Goal: Complete application form

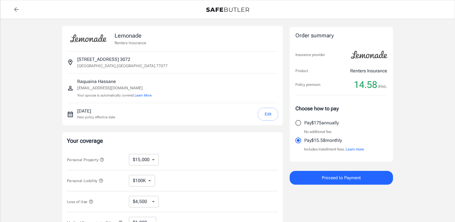
select select "15000"
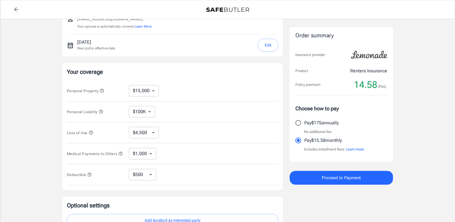
scroll to position [115, 0]
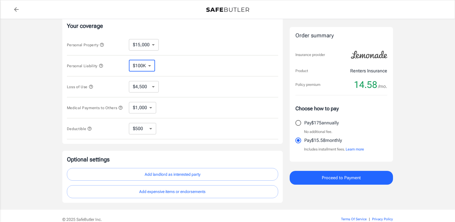
click at [149, 67] on select "$100K $200K $300K $400K $500K" at bounding box center [142, 65] width 26 height 11
click at [129, 60] on select "$100K $200K $300K $400K $500K" at bounding box center [142, 65] width 26 height 11
click at [151, 107] on select "$1,000 $2,000 $3,000 $4,000 $5,000" at bounding box center [142, 107] width 27 height 11
click at [195, 107] on div "Medical Payments to Others $1,000 $2,000 $3,000 $4,000 $5,000 ​" at bounding box center [172, 107] width 211 height 21
click at [150, 130] on select "$250 $500 $1,000 $2,500" at bounding box center [142, 128] width 27 height 11
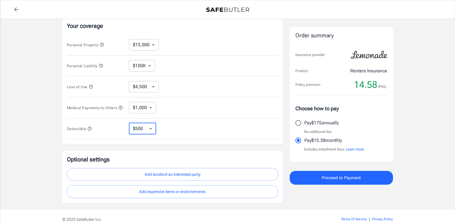
select select "250"
click at [152, 129] on select "$250 $500 $1,000 $2,500" at bounding box center [142, 128] width 27 height 11
select select "500"
click at [152, 132] on select "$250 $500 $1,000 $2,500" at bounding box center [142, 128] width 27 height 11
select select "1000"
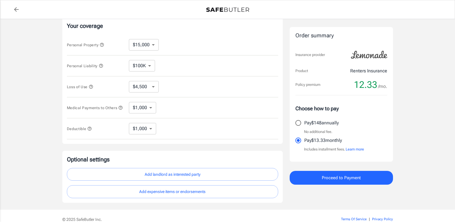
click at [150, 132] on select "$250 $500 $1,000 $2,500" at bounding box center [142, 128] width 27 height 11
select select "2500"
click at [151, 131] on select "$250 $500 $1,000 $2,500" at bounding box center [142, 128] width 27 height 11
select select "500"
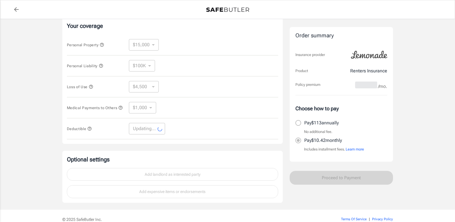
select select "500"
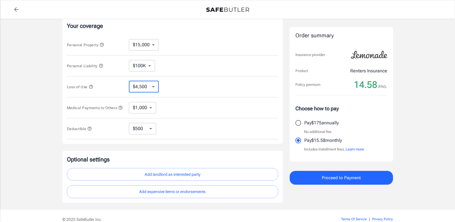
click at [150, 89] on select "$4,500 $7,500 $13,500 $22,500 $34,500 $55,500 $85,500 $130K $200K" at bounding box center [144, 86] width 30 height 11
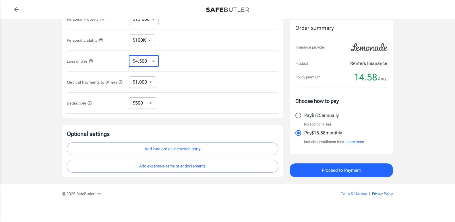
scroll to position [145, 0]
